Goal: Task Accomplishment & Management: Use online tool/utility

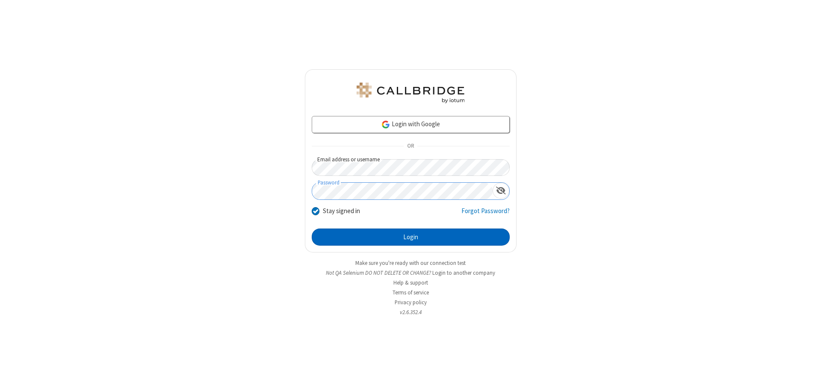
click at [410, 237] on button "Login" at bounding box center [411, 236] width 198 height 17
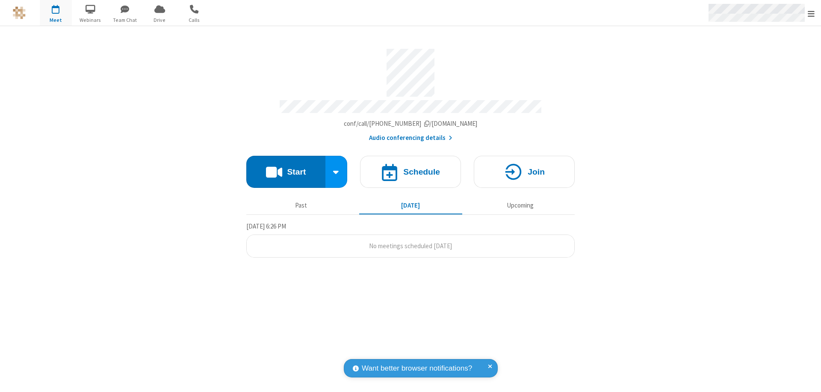
click at [811, 13] on span "Open menu" at bounding box center [811, 13] width 7 height 9
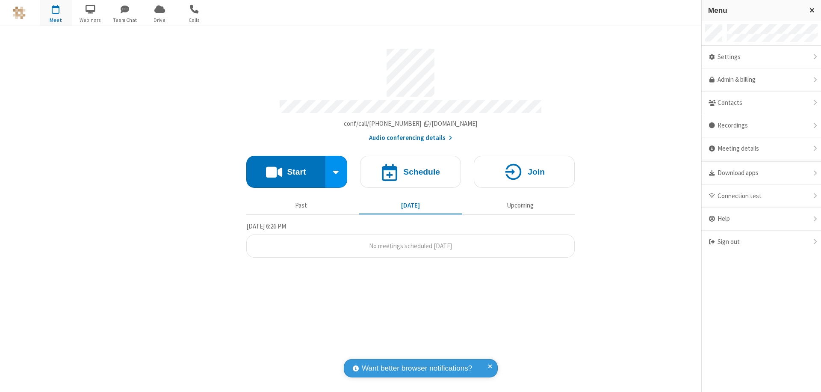
click at [56, 13] on span "button" at bounding box center [56, 9] width 32 height 15
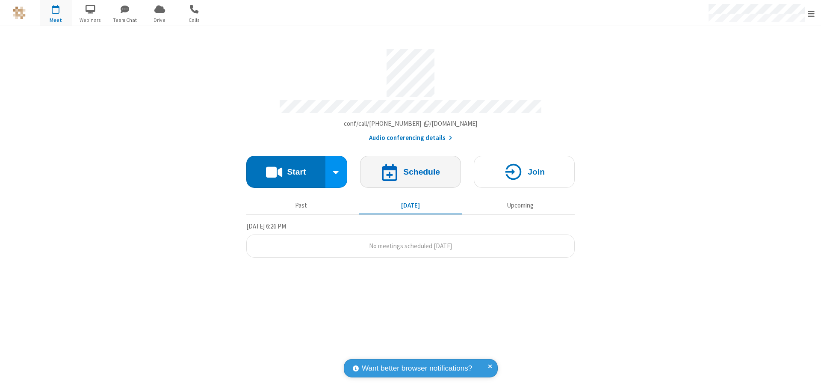
click at [410, 168] on h4 "Schedule" at bounding box center [421, 172] width 37 height 8
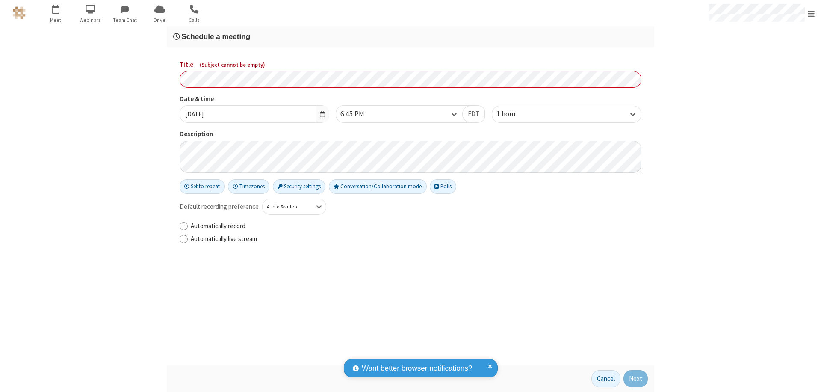
click at [410, 36] on h3 "Schedule a meeting" at bounding box center [410, 36] width 475 height 8
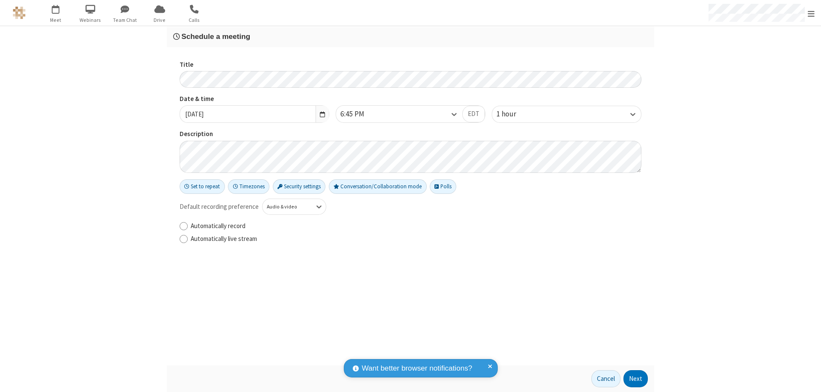
click at [636, 378] on button "Next" at bounding box center [635, 378] width 24 height 17
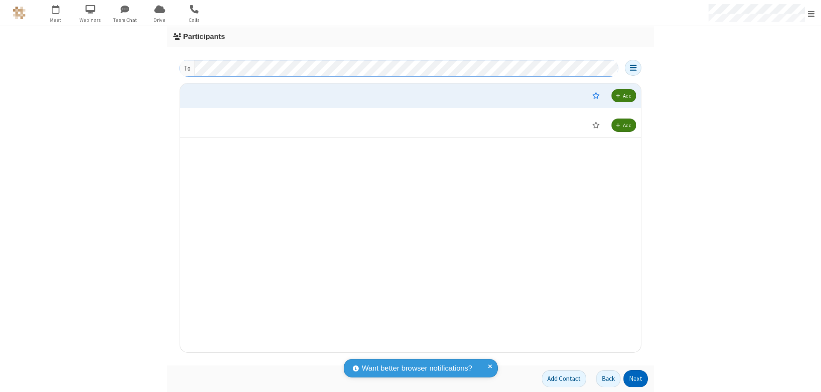
click at [636, 378] on button "Next" at bounding box center [635, 378] width 24 height 17
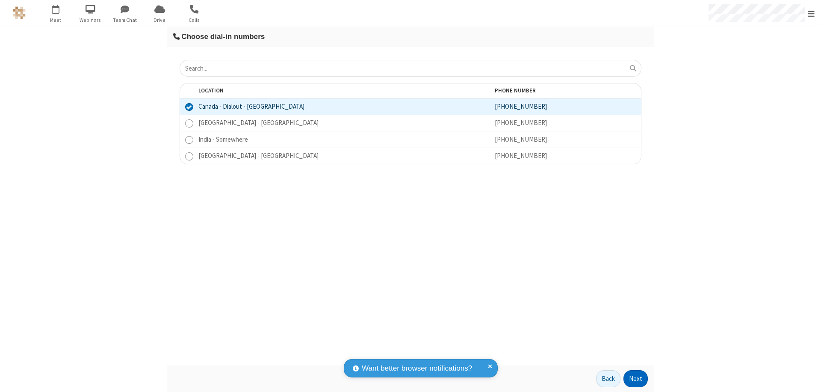
click at [636, 378] on button "Next" at bounding box center [635, 378] width 24 height 17
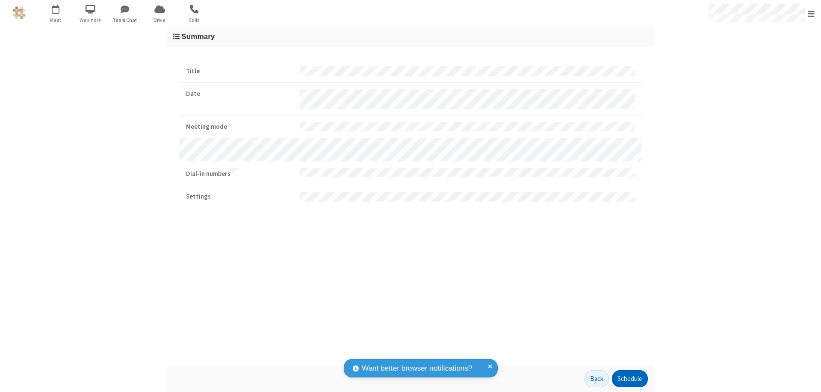
click at [629, 378] on button "Schedule" at bounding box center [630, 378] width 36 height 17
